Goal: Communication & Community: Answer question/provide support

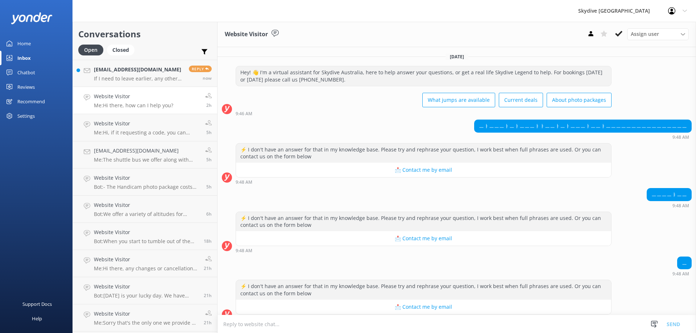
scroll to position [194, 0]
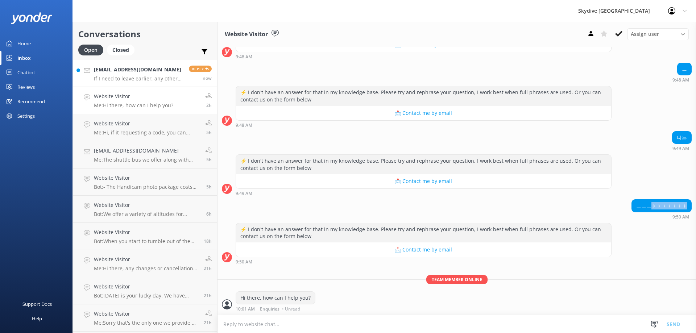
click at [161, 77] on p "If I need to leave earlier, any other transportation I can take?" at bounding box center [139, 78] width 90 height 7
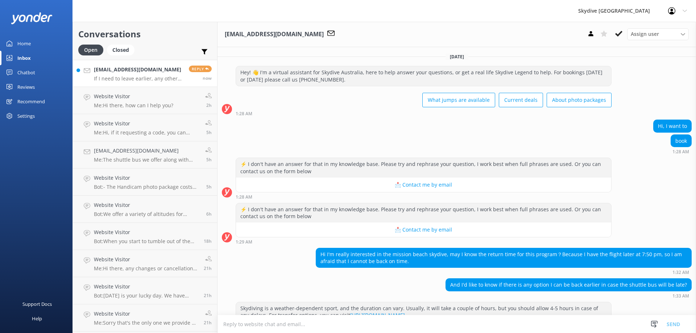
scroll to position [262, 0]
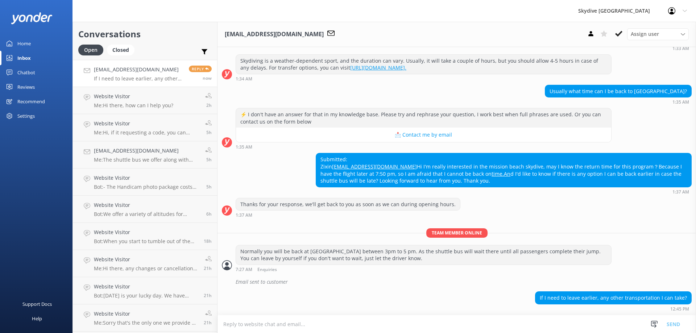
click at [544, 322] on textarea at bounding box center [457, 325] width 479 height 18
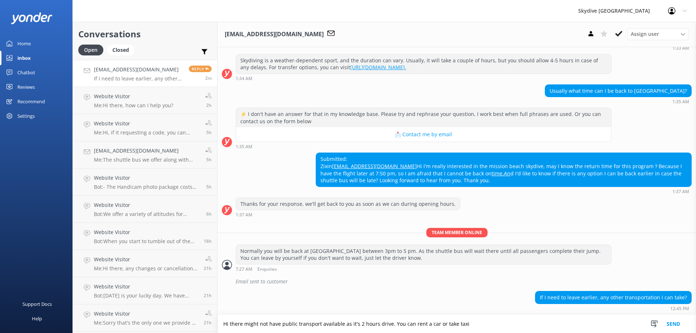
click at [300, 325] on textarea "Hi there might not have public transport available as it's 2 hours drive. You c…" at bounding box center [457, 324] width 479 height 18
click at [344, 325] on textarea "Hi there might not have public transport available as it's 2 hours drive. You c…" at bounding box center [457, 324] width 479 height 18
click at [394, 325] on textarea "Hi there might not have public transport available as it's 2 hours drive. You c…" at bounding box center [457, 324] width 479 height 18
click at [515, 326] on textarea "Hi there might not have public transport available as it's 2 hours drive. You c…" at bounding box center [457, 324] width 479 height 18
type textarea "Hi there might not have public transport available as it's 2 hours drive. You c…"
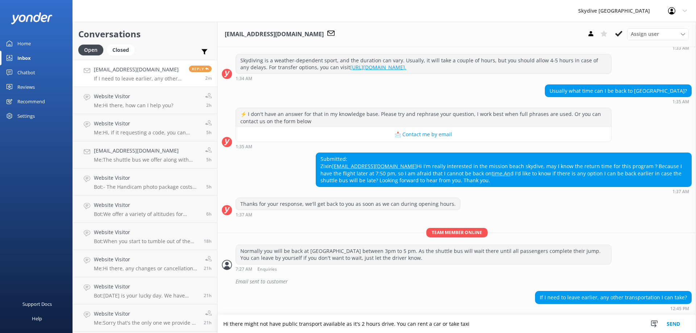
click at [679, 324] on button "Send" at bounding box center [673, 324] width 27 height 18
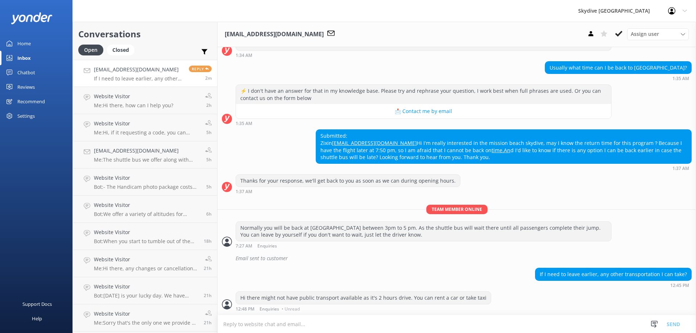
scroll to position [286, 0]
